Goal: Check status: Check status

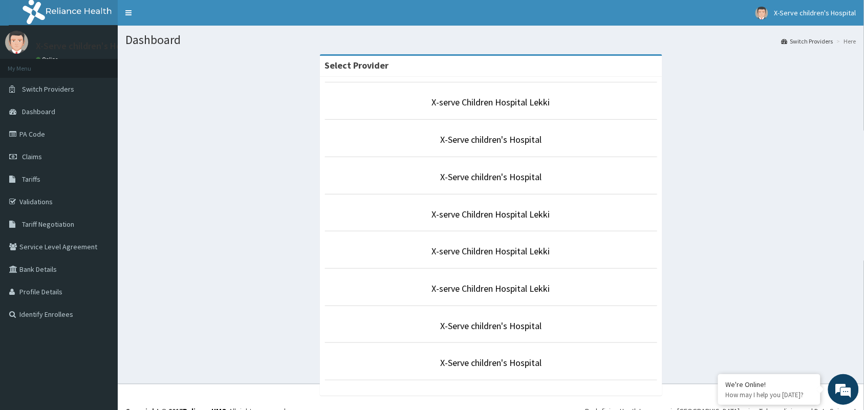
click at [418, 206] on li "X-serve Children Hospital Lekki" at bounding box center [491, 213] width 332 height 38
click at [488, 139] on link "X-Serve children's Hospital" at bounding box center [490, 140] width 101 height 12
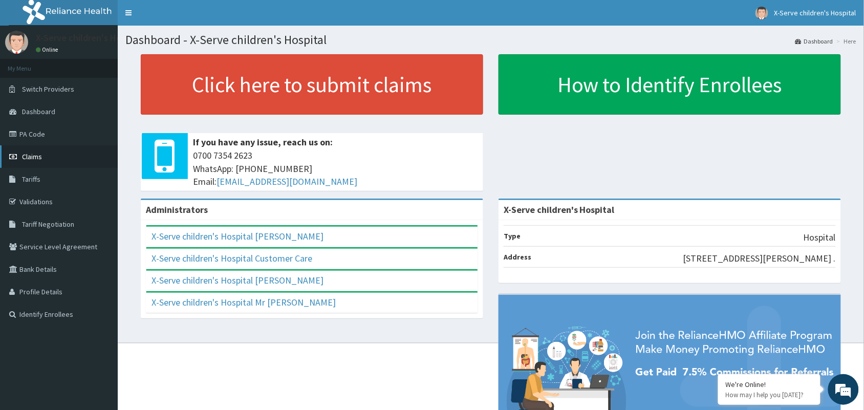
click at [33, 151] on link "Claims" at bounding box center [59, 156] width 118 height 23
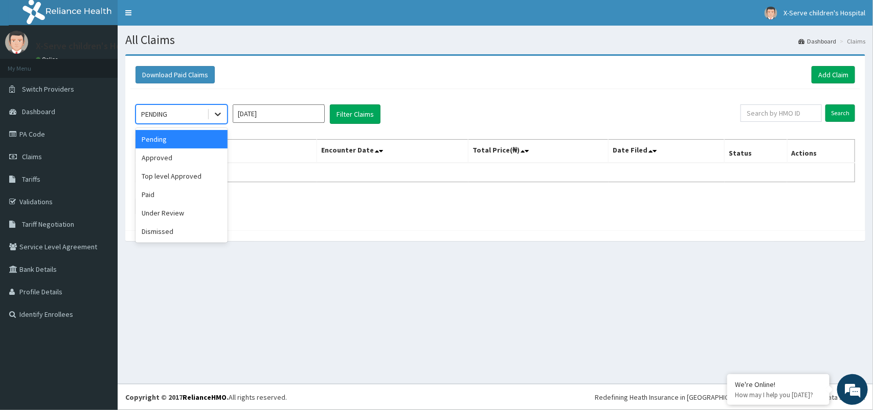
click at [221, 114] on icon at bounding box center [218, 114] width 10 height 10
click at [315, 114] on input "Oct 2025" at bounding box center [279, 113] width 92 height 18
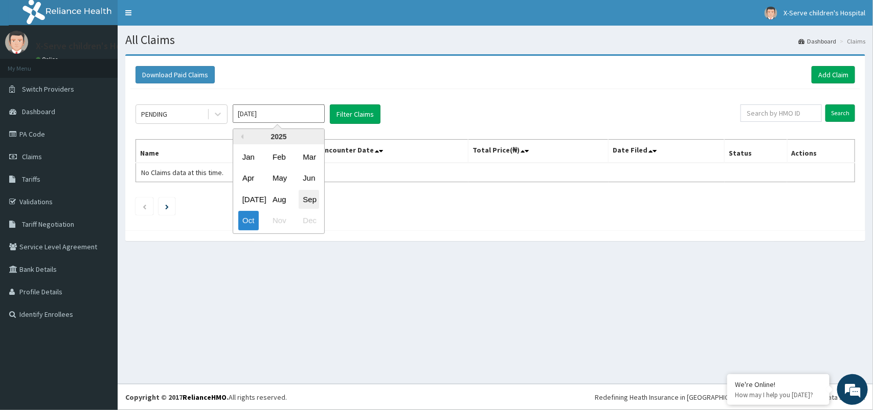
click at [305, 196] on div "Sep" at bounding box center [309, 199] width 20 height 19
type input "Sep 2025"
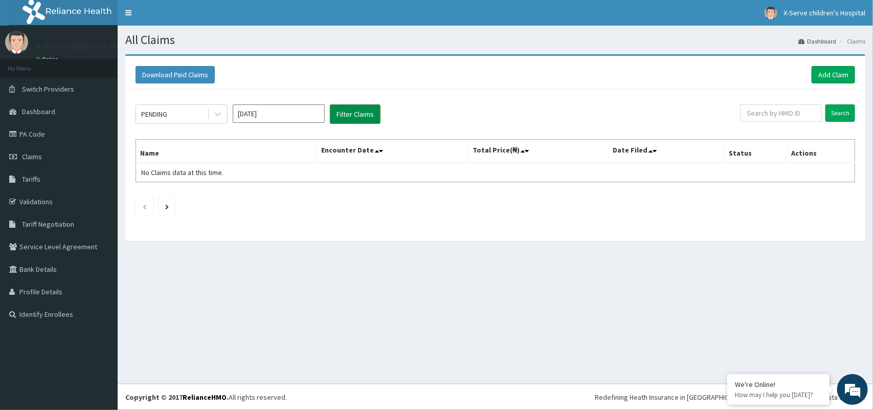
click at [358, 115] on button "Filter Claims" at bounding box center [355, 113] width 51 height 19
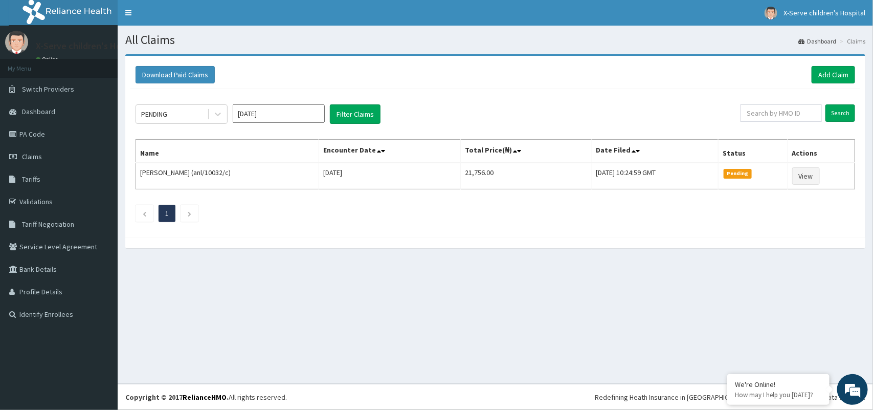
click at [305, 120] on input "Sep 2025" at bounding box center [279, 113] width 92 height 18
click at [329, 268] on div "All Claims Dashboard Claims Download Paid Claims Add Claim × Note you can only …" at bounding box center [496, 205] width 756 height 358
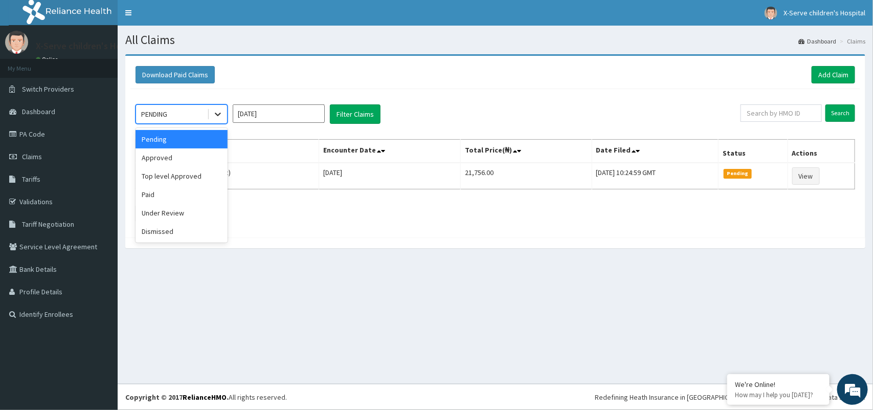
click at [218, 108] on div at bounding box center [218, 114] width 18 height 18
click at [190, 160] on div "Approved" at bounding box center [182, 157] width 92 height 18
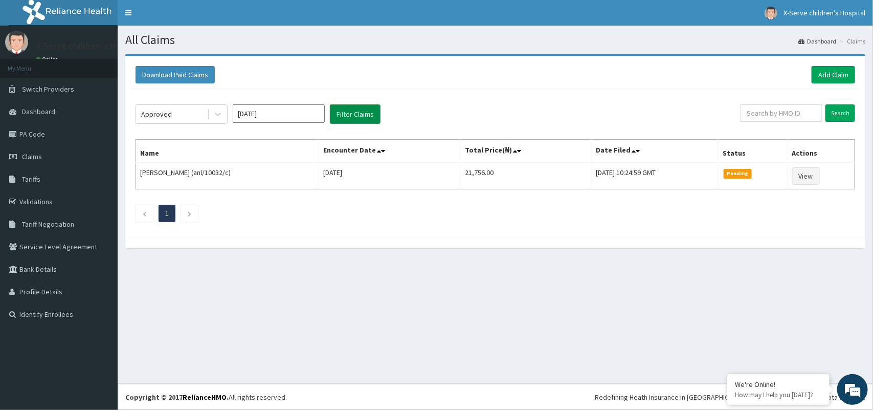
click at [347, 111] on button "Filter Claims" at bounding box center [355, 113] width 51 height 19
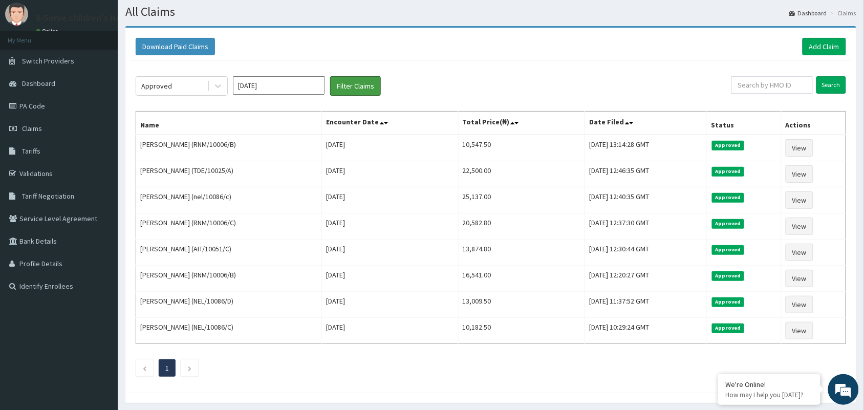
scroll to position [37, 0]
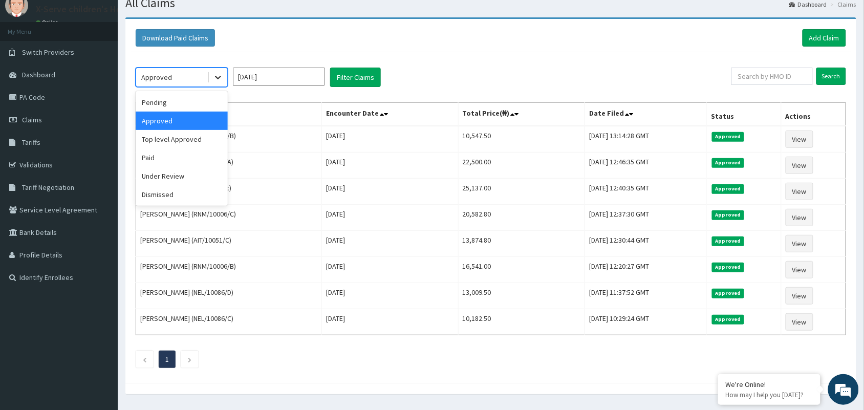
click at [213, 77] on icon at bounding box center [218, 77] width 10 height 10
click at [181, 143] on div "Top level Approved" at bounding box center [182, 139] width 92 height 18
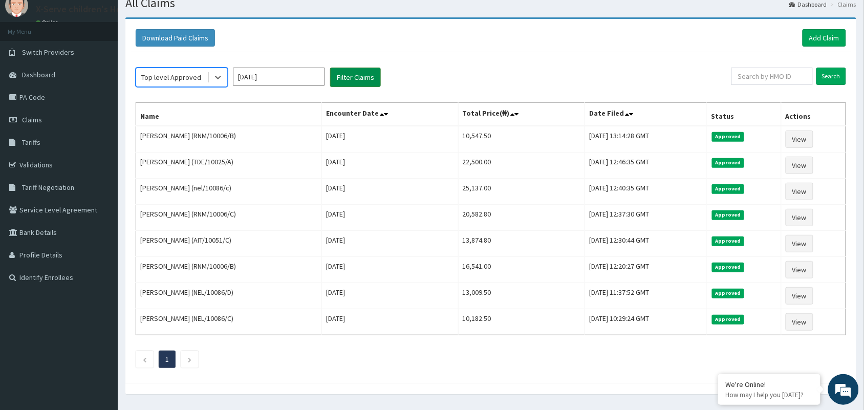
click at [358, 85] on button "Filter Claims" at bounding box center [355, 77] width 51 height 19
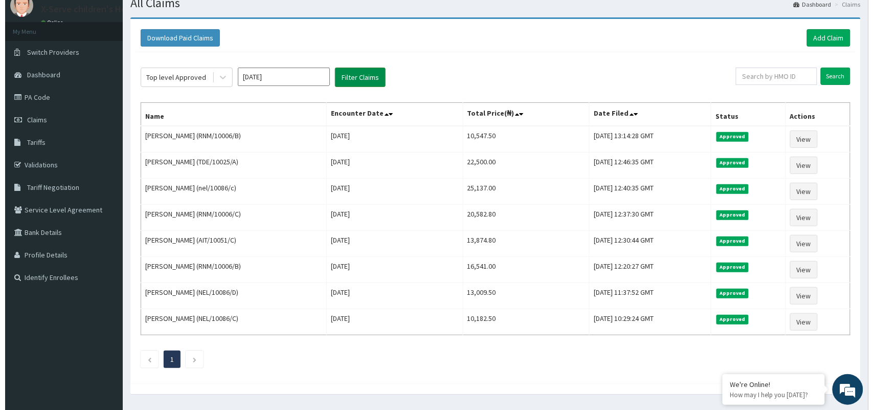
scroll to position [0, 0]
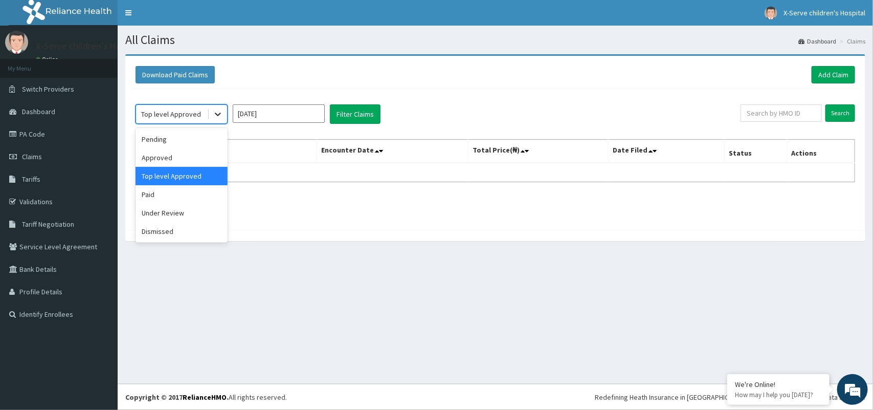
click at [215, 112] on icon at bounding box center [218, 114] width 10 height 10
click at [183, 188] on div "Paid" at bounding box center [182, 194] width 92 height 18
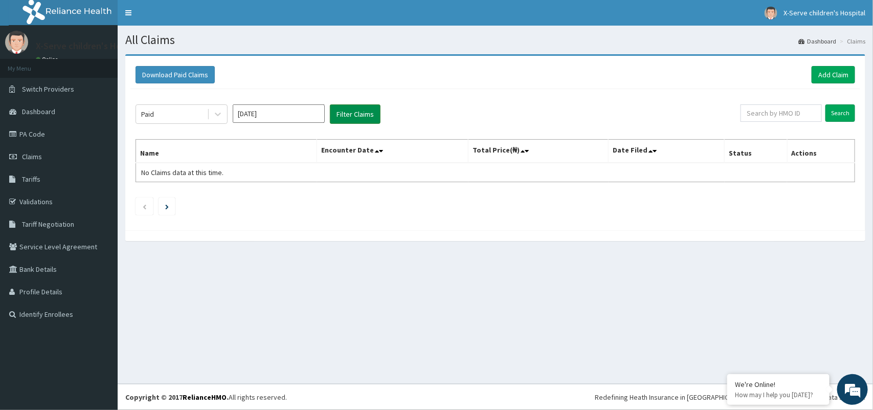
click at [355, 108] on button "Filter Claims" at bounding box center [355, 113] width 51 height 19
click at [353, 108] on button "Filter Claims" at bounding box center [355, 113] width 51 height 19
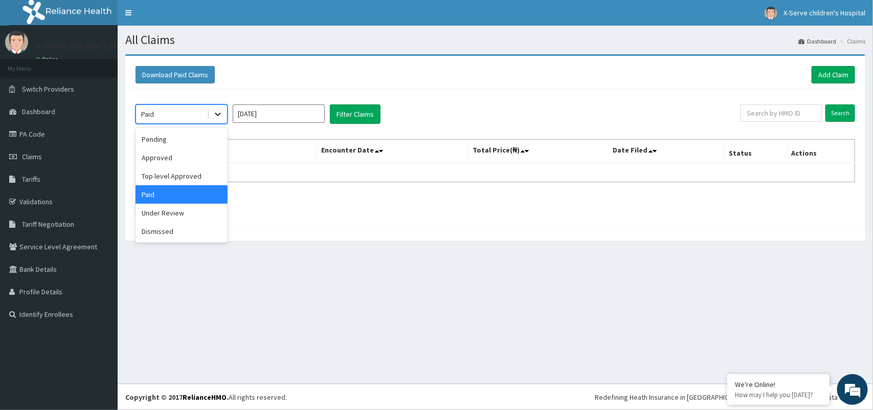
click at [218, 113] on icon at bounding box center [218, 114] width 10 height 10
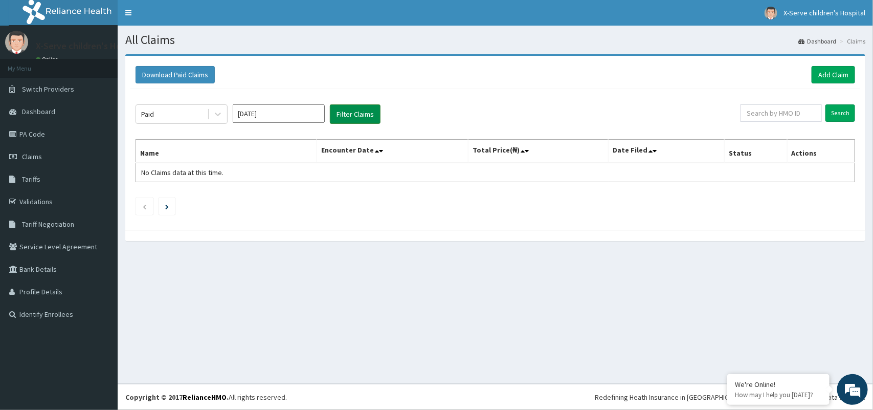
click at [364, 114] on button "Filter Claims" at bounding box center [355, 113] width 51 height 19
click at [357, 118] on button "Filter Claims" at bounding box center [355, 113] width 51 height 19
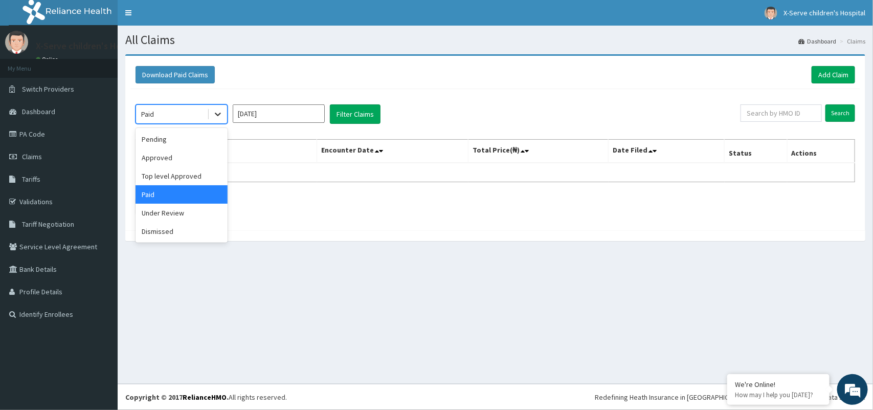
click at [222, 113] on icon at bounding box center [218, 114] width 10 height 10
click at [178, 214] on div "Under Review" at bounding box center [182, 213] width 92 height 18
click at [178, 214] on ul at bounding box center [496, 205] width 720 height 17
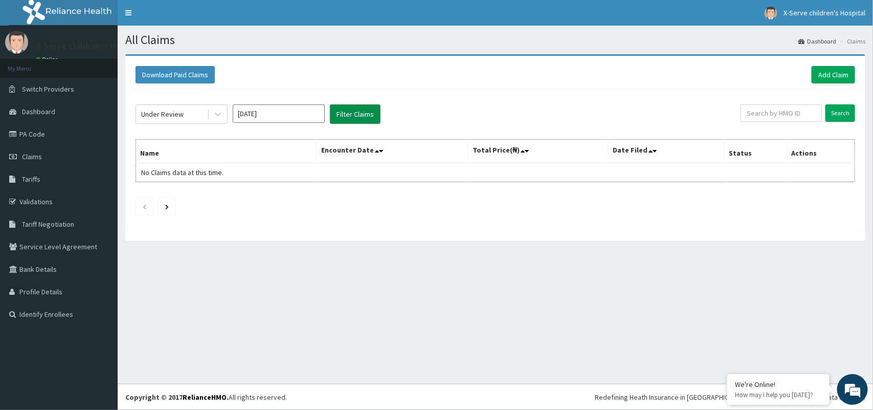
click at [360, 113] on button "Filter Claims" at bounding box center [355, 113] width 51 height 19
click at [359, 113] on button "Filter Claims" at bounding box center [355, 113] width 51 height 19
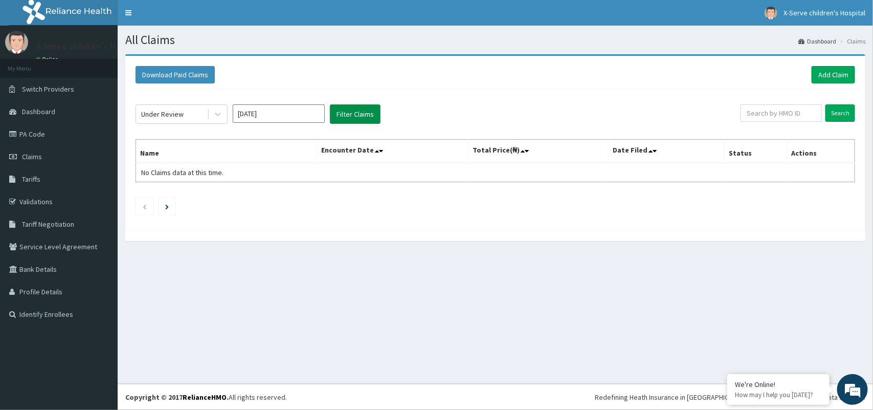
click at [359, 113] on button "Filter Claims" at bounding box center [355, 113] width 51 height 19
click at [359, 114] on button "Filter Claims" at bounding box center [355, 113] width 51 height 19
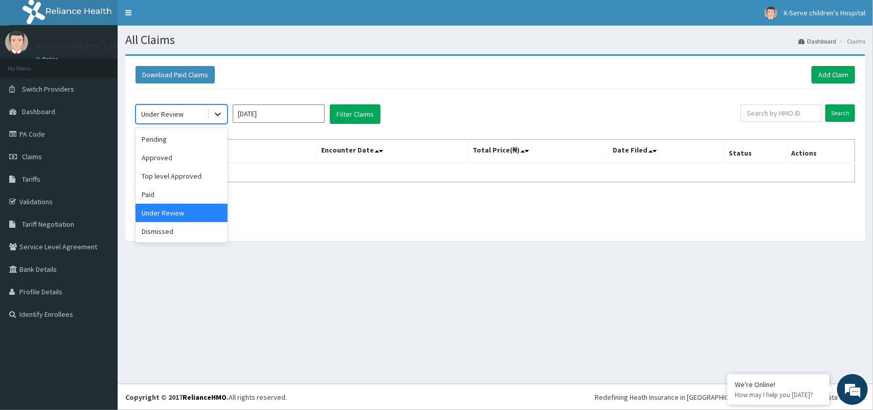
click at [215, 114] on icon at bounding box center [218, 115] width 6 height 4
click at [185, 154] on div "Approved" at bounding box center [182, 157] width 92 height 18
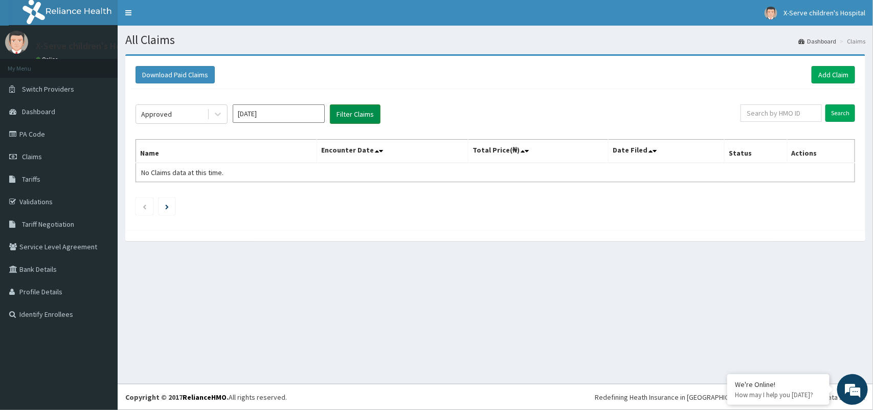
click at [342, 111] on button "Filter Claims" at bounding box center [355, 113] width 51 height 19
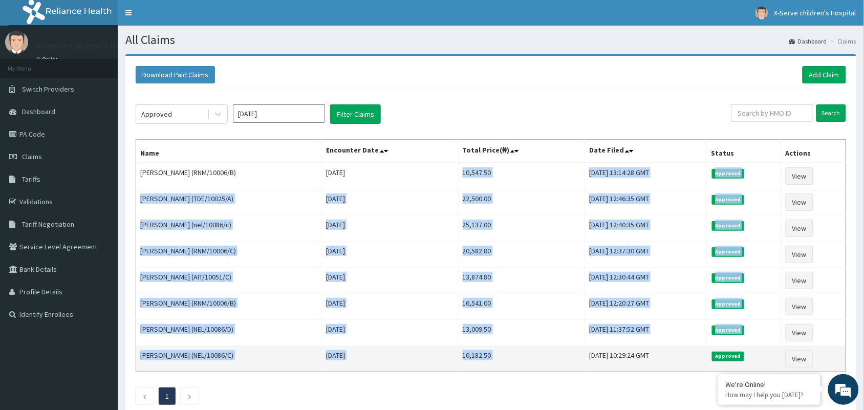
drag, startPoint x: 453, startPoint y: 168, endPoint x: 564, endPoint y: 355, distance: 217.2
click at [564, 355] on tbody "Olivia Iloba (RNM/10006/B) Mon Sep 29 2025 10,547.50 Tue, 14 Oct 2025 13:14:28 …" at bounding box center [491, 267] width 710 height 209
copy tbody "10,547.50 Tue, 14 Oct 2025 13:14:28 GMT Approved View Jamalumchi Okonkwo (TDE/1…"
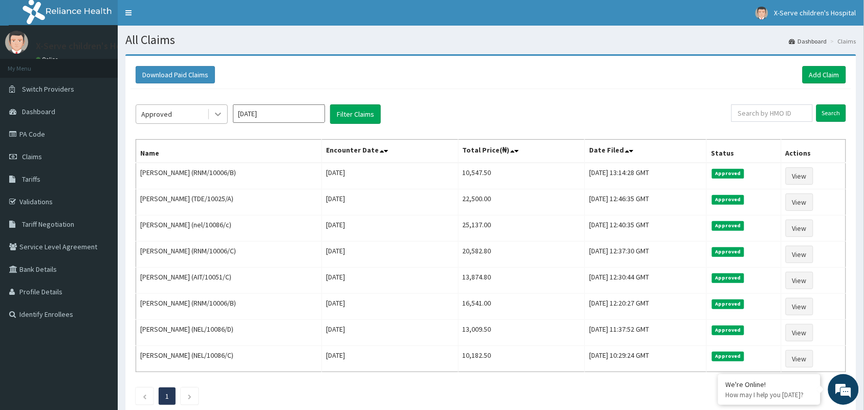
click at [217, 111] on icon at bounding box center [218, 114] width 10 height 10
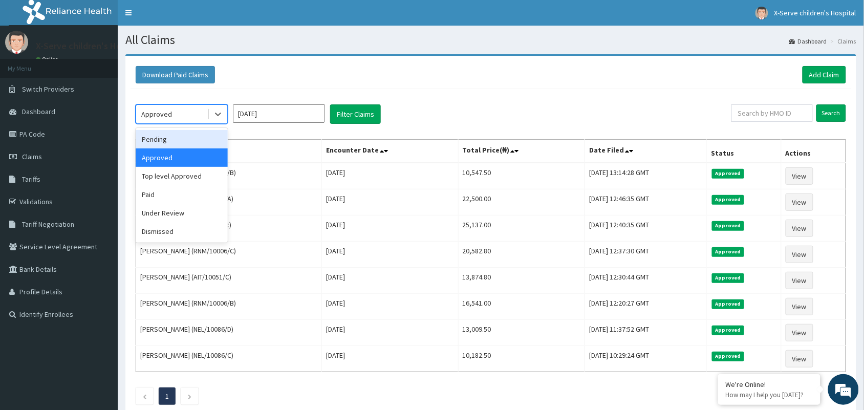
click at [187, 146] on div "Pending" at bounding box center [182, 139] width 92 height 18
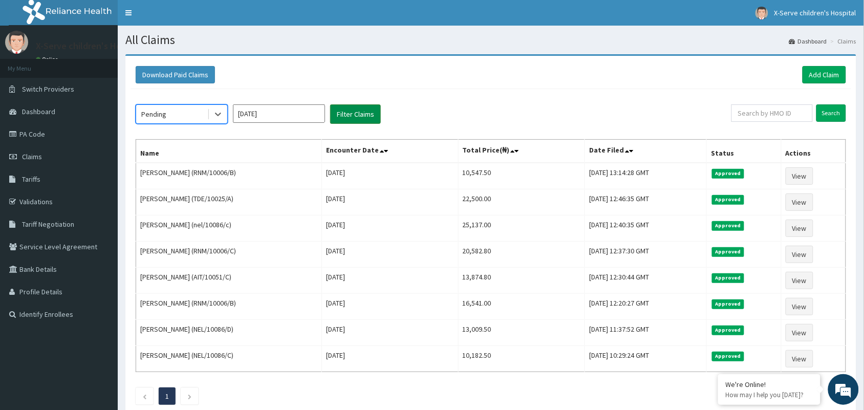
click at [365, 120] on button "Filter Claims" at bounding box center [355, 113] width 51 height 19
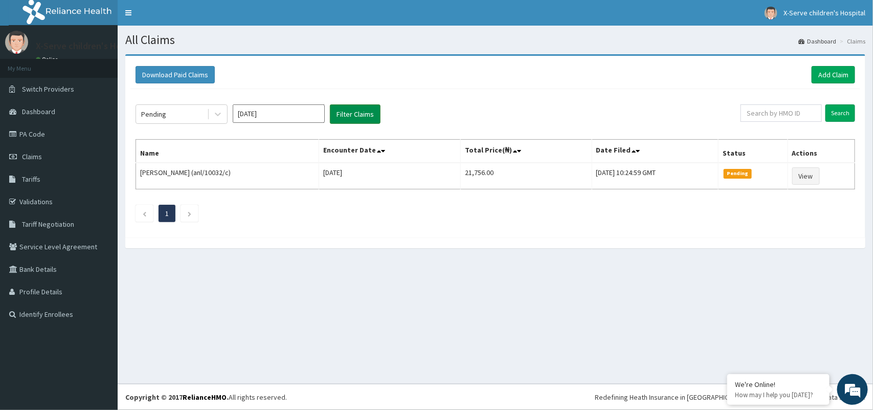
click at [358, 119] on button "Filter Claims" at bounding box center [355, 113] width 51 height 19
click at [219, 108] on div at bounding box center [218, 114] width 18 height 18
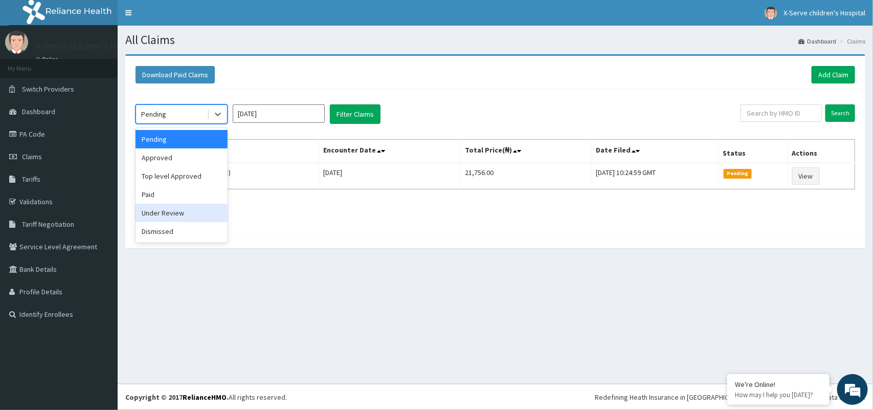
click at [192, 211] on div "Under Review" at bounding box center [182, 213] width 92 height 18
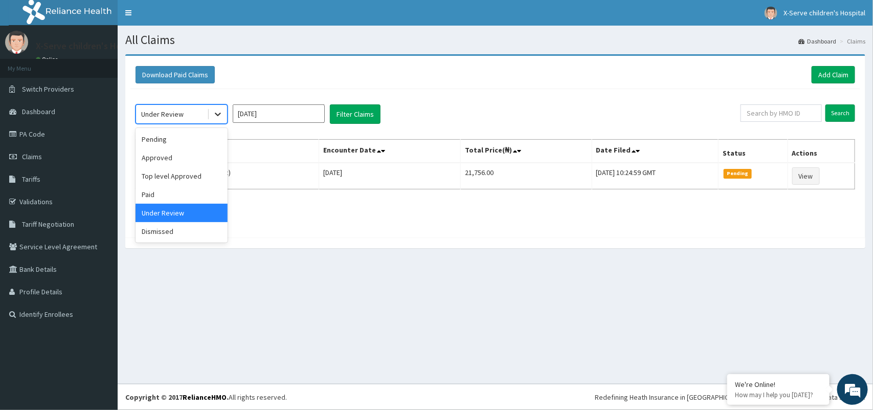
click at [216, 109] on icon at bounding box center [218, 114] width 10 height 10
click at [185, 192] on div "Paid" at bounding box center [182, 194] width 92 height 18
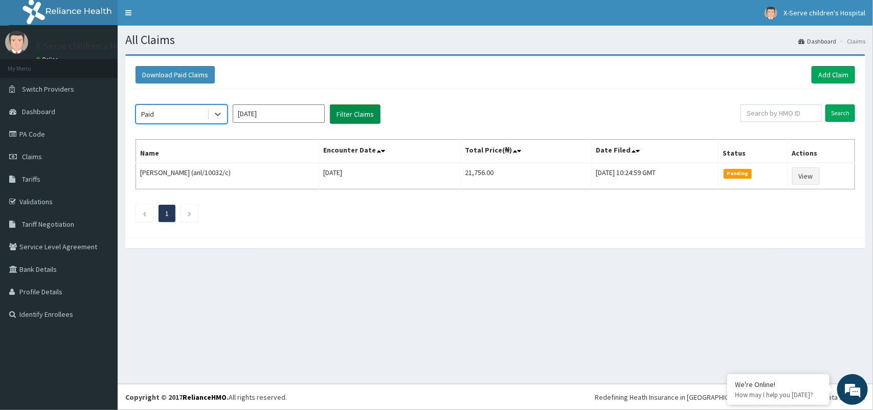
click at [339, 112] on button "Filter Claims" at bounding box center [355, 113] width 51 height 19
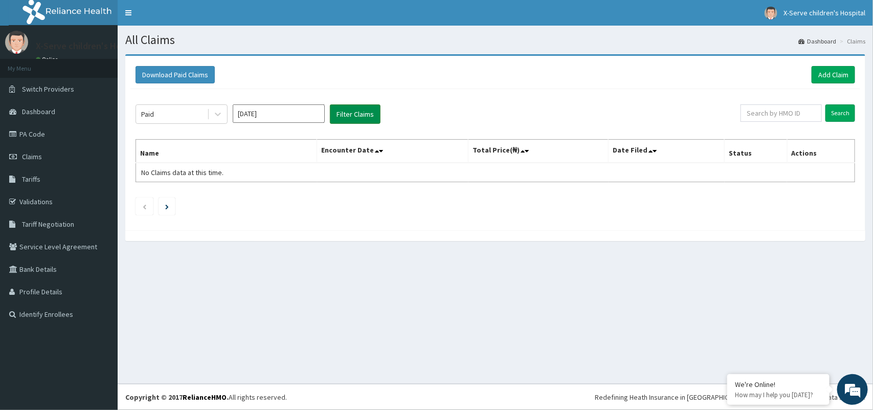
click at [339, 112] on button "Filter Claims" at bounding box center [355, 113] width 51 height 19
click at [361, 114] on button "Filter Claims" at bounding box center [355, 113] width 51 height 19
click at [215, 116] on icon at bounding box center [218, 114] width 10 height 10
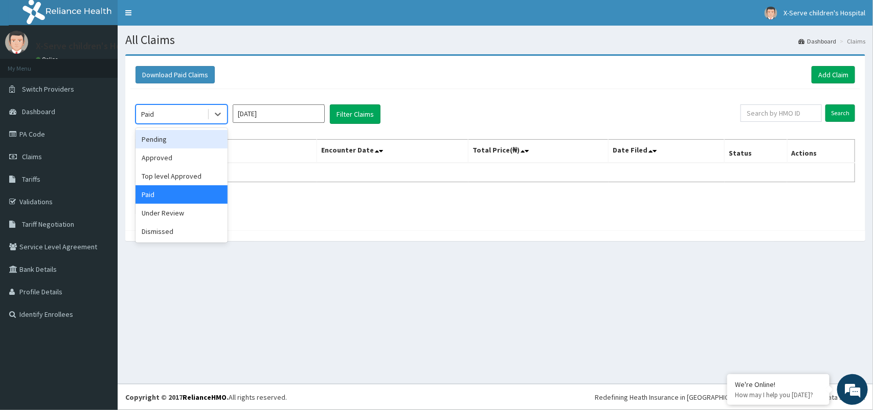
click at [198, 139] on div "Pending" at bounding box center [182, 139] width 92 height 18
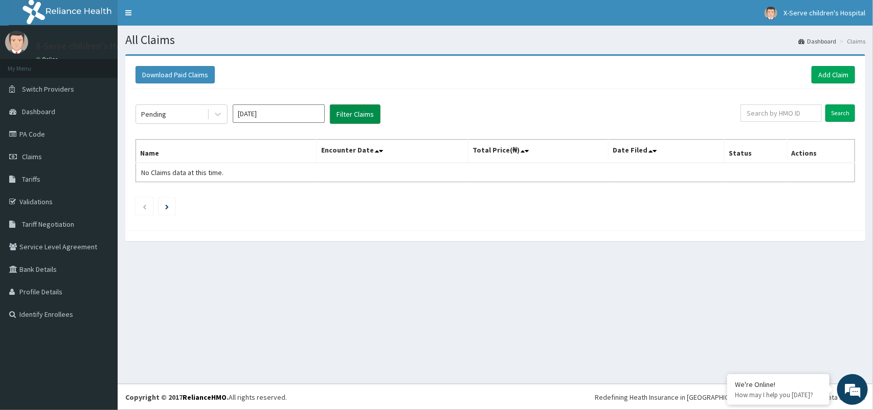
click at [338, 114] on button "Filter Claims" at bounding box center [355, 113] width 51 height 19
